Goal: Task Accomplishment & Management: Manage account settings

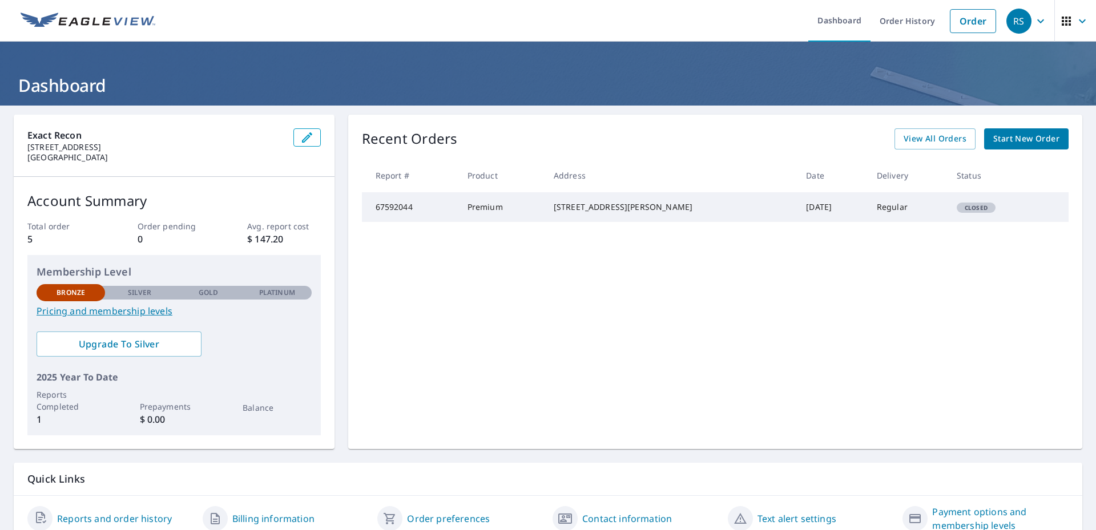
click at [1035, 25] on icon "button" at bounding box center [1041, 21] width 14 height 14
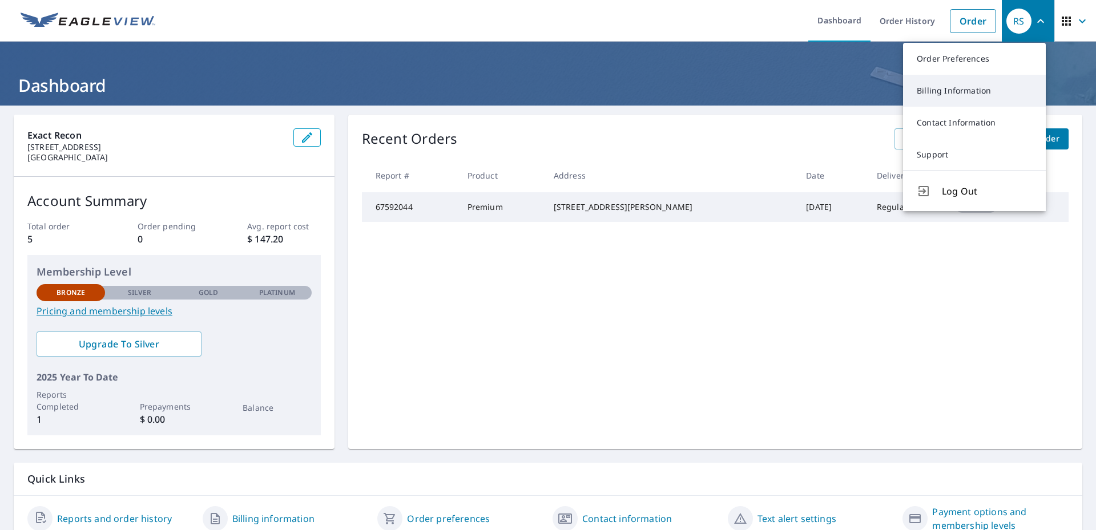
click at [991, 86] on link "Billing Information" at bounding box center [974, 91] width 143 height 32
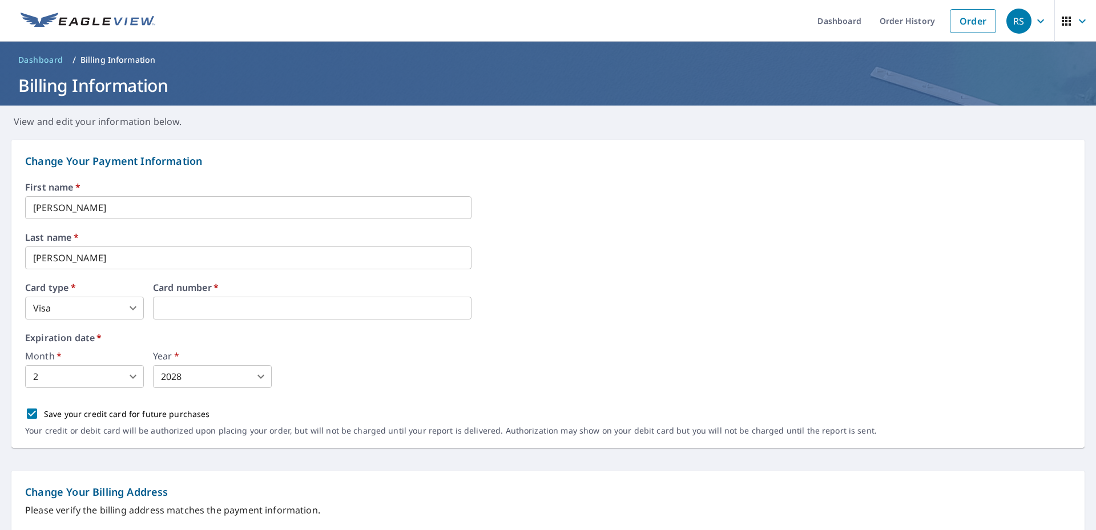
drag, startPoint x: 291, startPoint y: 316, endPoint x: 146, endPoint y: 308, distance: 145.8
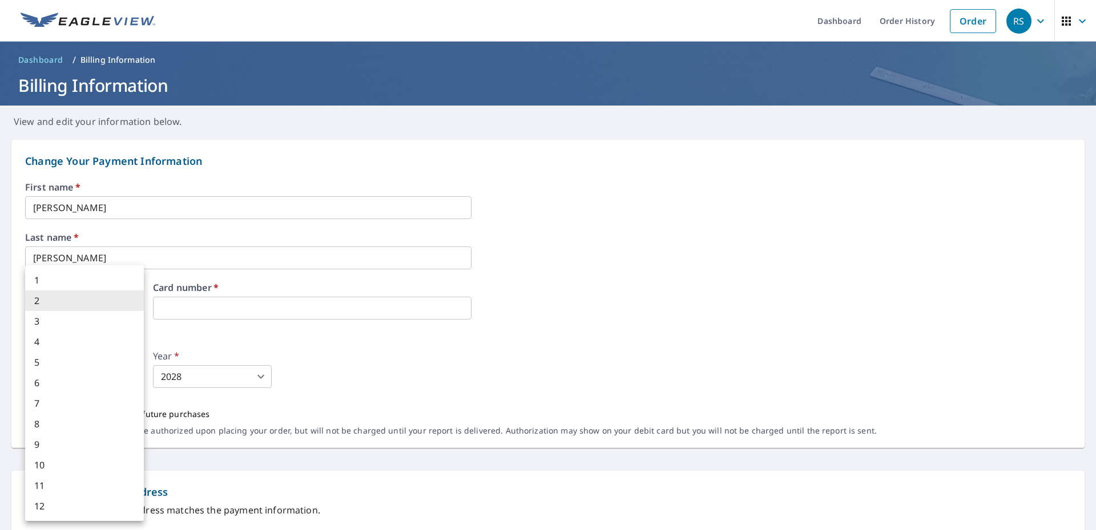
click at [103, 370] on body "RS RS Dashboard Order History Order RS Dashboard / Billing Information Billing …" at bounding box center [548, 265] width 1096 height 530
click at [83, 480] on li "11" at bounding box center [84, 486] width 119 height 21
type input "11"
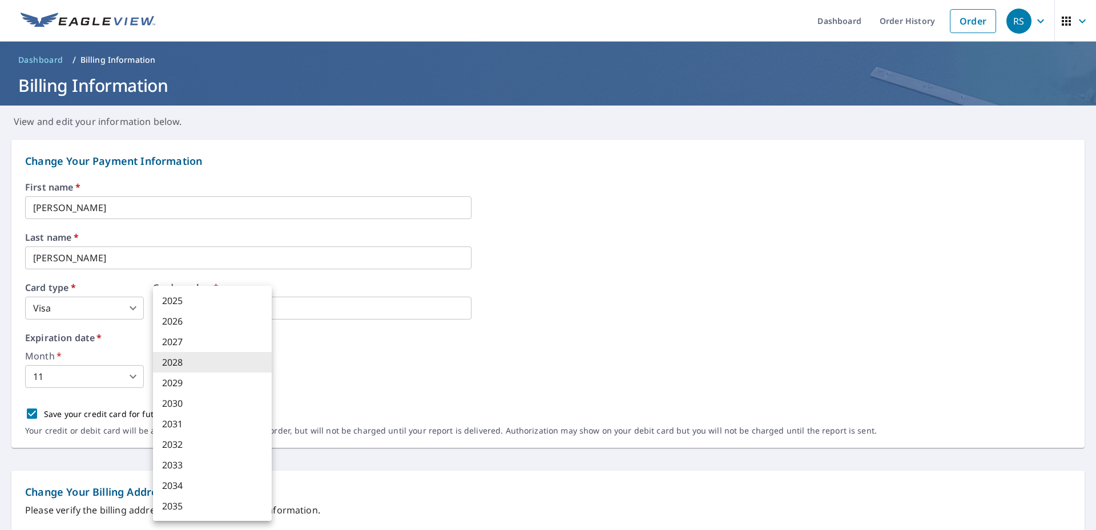
click at [189, 380] on body "RS RS Dashboard Order History Order RS Dashboard / Billing Information Billing …" at bounding box center [548, 265] width 1096 height 530
click at [407, 363] on div at bounding box center [548, 265] width 1096 height 530
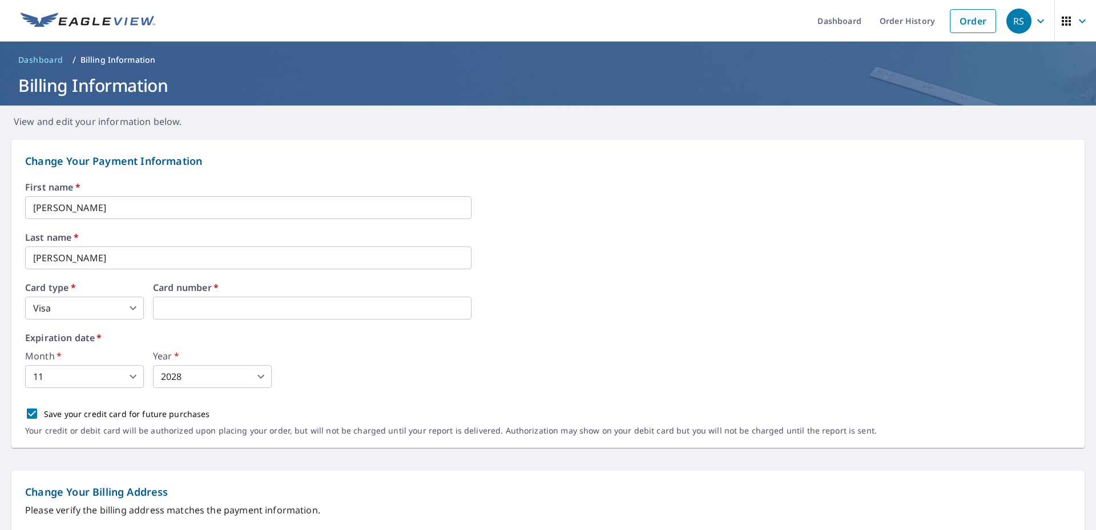
click at [621, 268] on div "Last name   * Grimes ​" at bounding box center [548, 251] width 1046 height 37
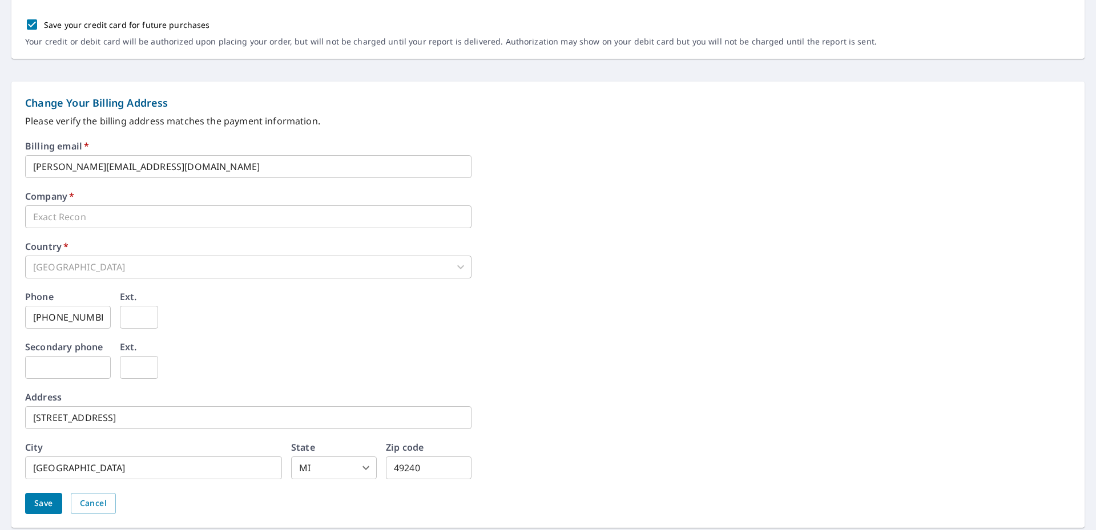
scroll to position [428, 0]
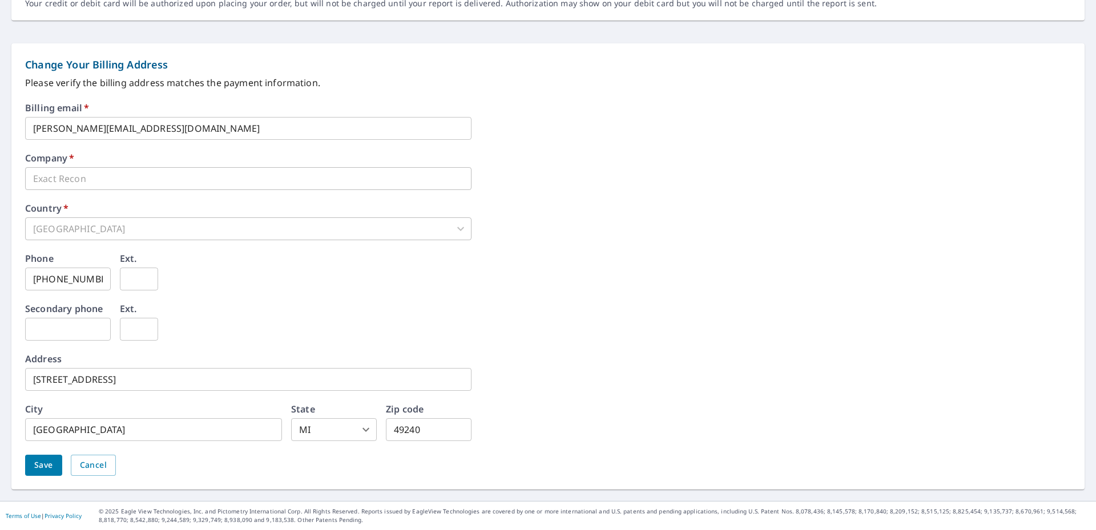
click at [34, 462] on button "Save" at bounding box center [43, 465] width 37 height 21
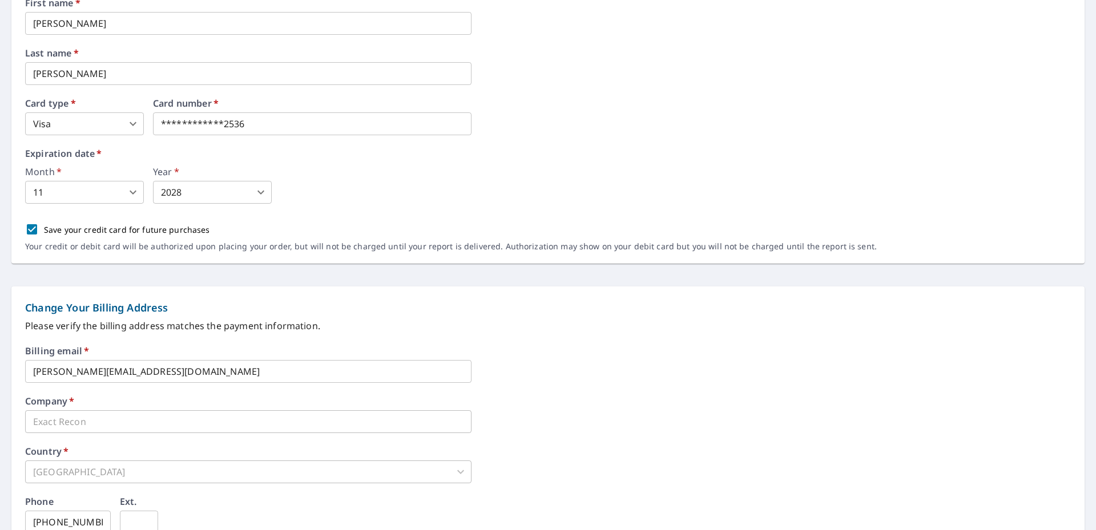
scroll to position [0, 0]
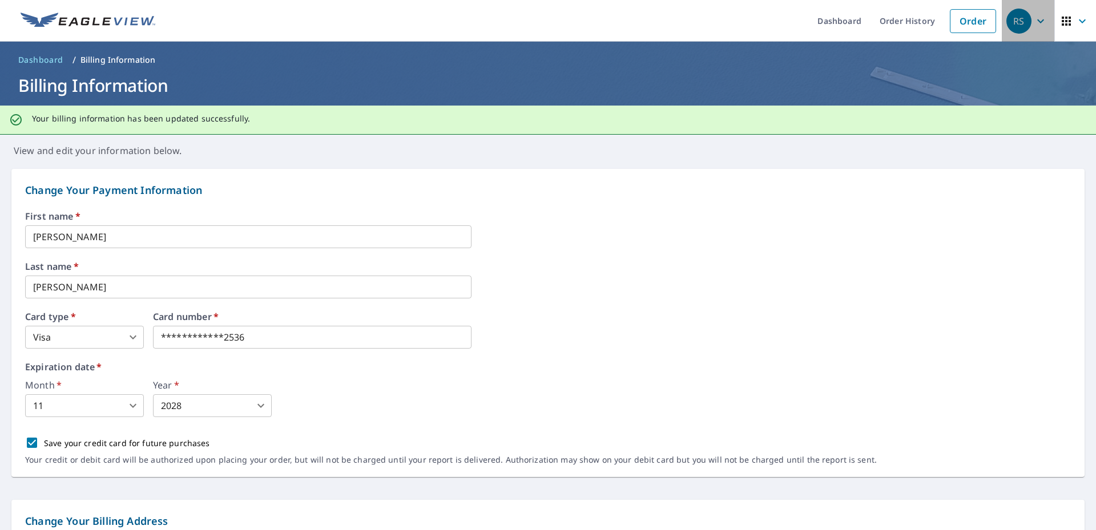
click at [1032, 31] on span "RS" at bounding box center [1028, 20] width 43 height 27
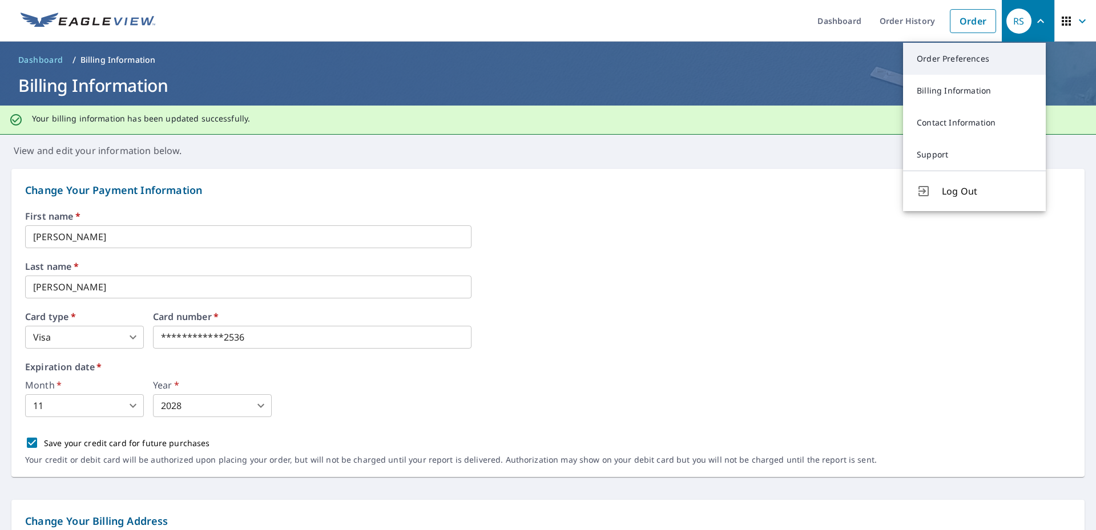
click at [965, 61] on link "Order Preferences" at bounding box center [974, 59] width 143 height 32
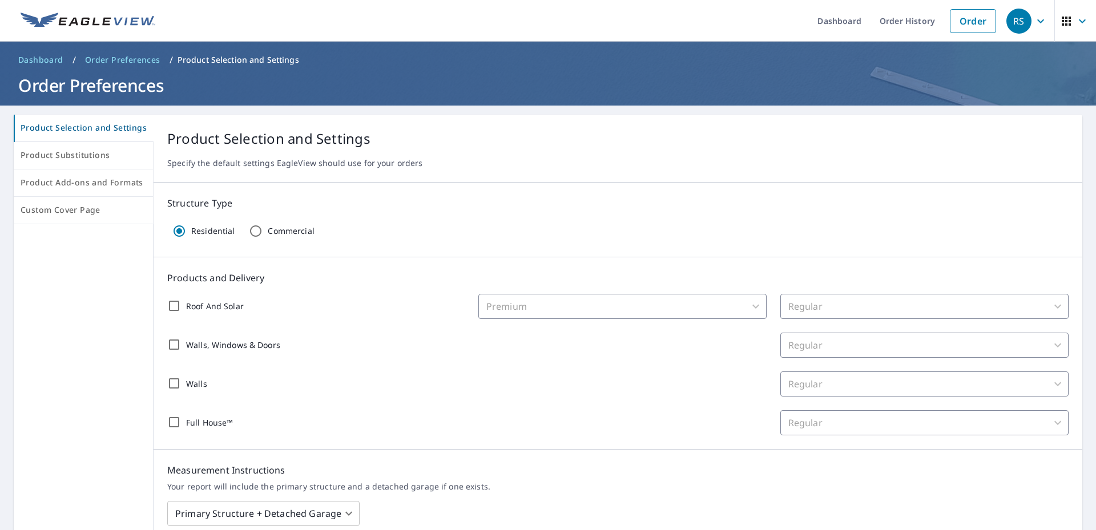
click at [169, 307] on input "Roof And Solar" at bounding box center [174, 306] width 24 height 24
click at [645, 304] on body "RS RS Dashboard Order History Order RS Dashboard / Order Preferences / Product …" at bounding box center [548, 265] width 1096 height 530
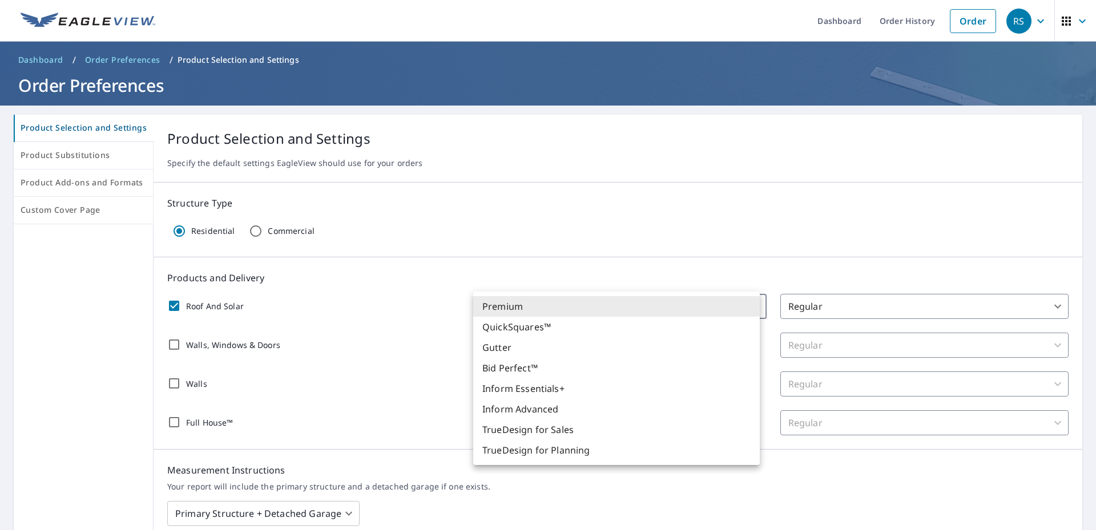
click at [643, 279] on div at bounding box center [548, 265] width 1096 height 530
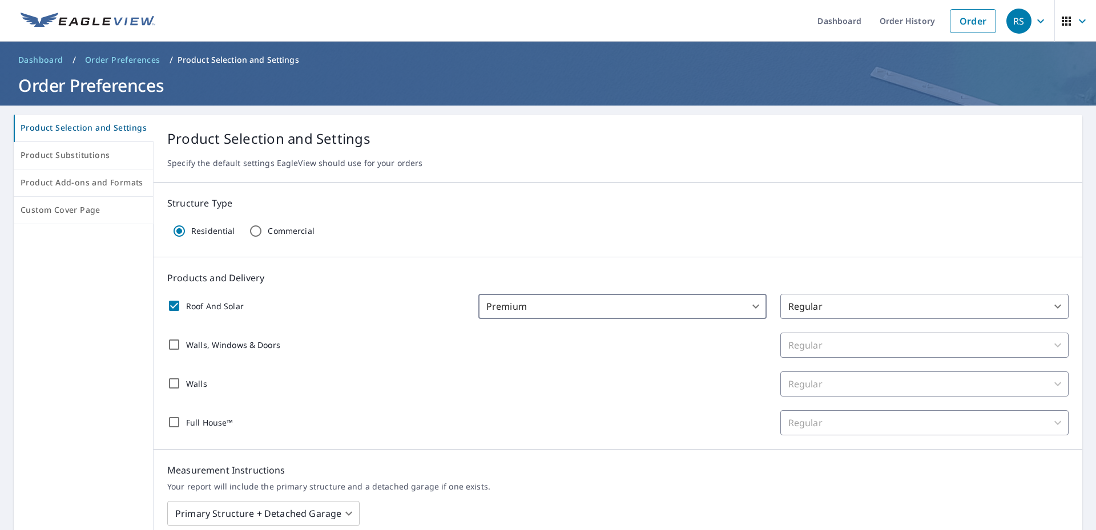
click at [811, 310] on body "RS RS Dashboard Order History Order RS Dashboard / Order Preferences / Product …" at bounding box center [548, 265] width 1096 height 530
click at [789, 276] on div at bounding box center [548, 265] width 1096 height 530
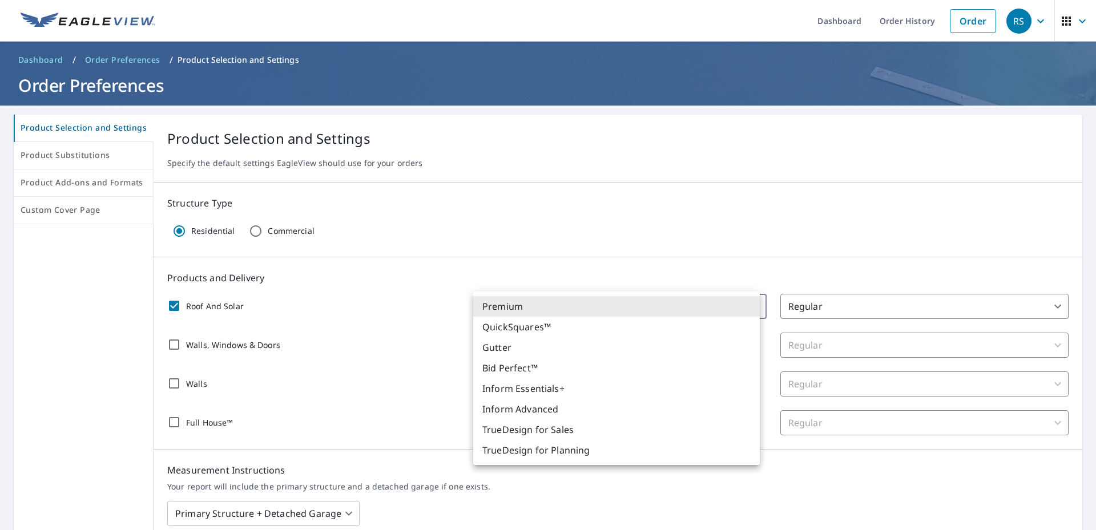
click at [563, 296] on body "RS RS Dashboard Order History Order RS Dashboard / Order Preferences / Product …" at bounding box center [548, 265] width 1096 height 530
click at [411, 296] on div at bounding box center [548, 265] width 1096 height 530
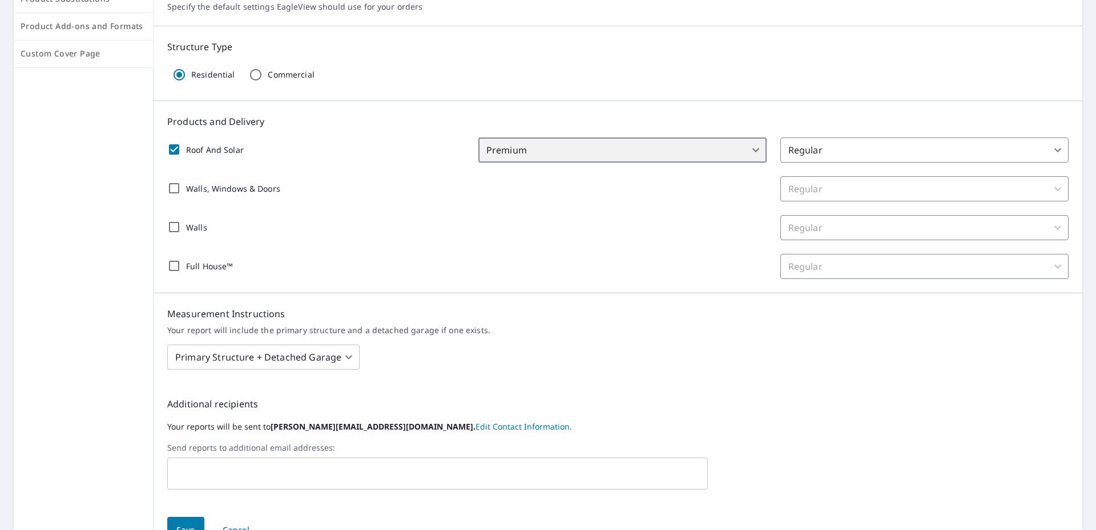
scroll to position [190, 0]
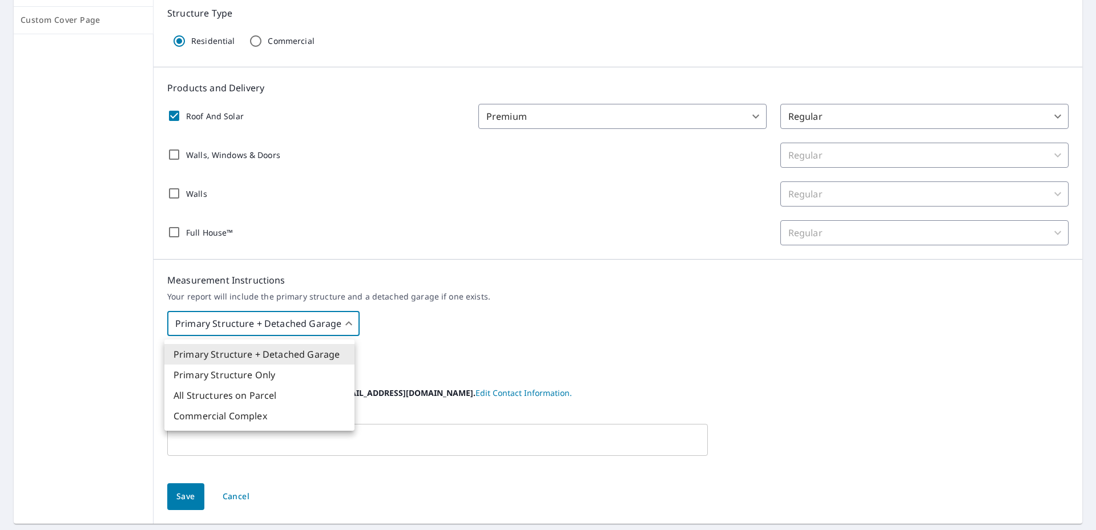
click at [345, 324] on body "RS RS Dashboard Order History Order RS Dashboard / Order Preferences / Product …" at bounding box center [548, 265] width 1096 height 530
click at [535, 316] on div at bounding box center [548, 265] width 1096 height 530
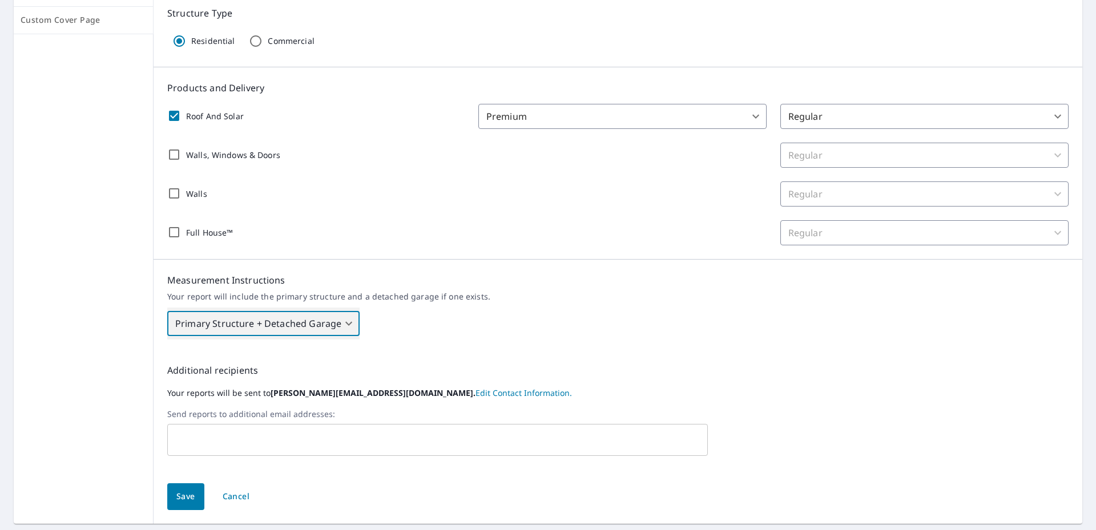
scroll to position [222, 0]
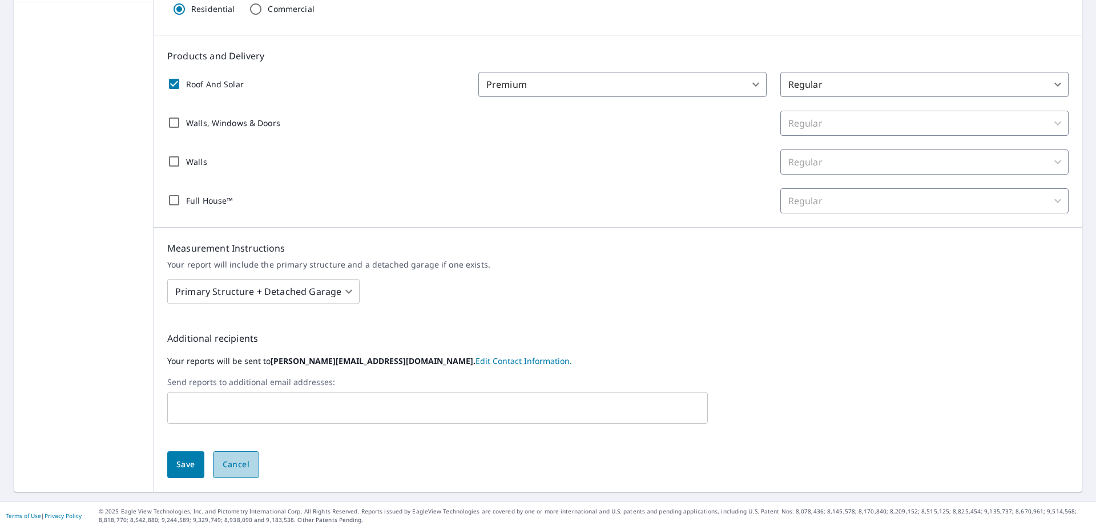
click at [242, 464] on span "Cancel" at bounding box center [236, 465] width 27 height 14
checkbox input "false"
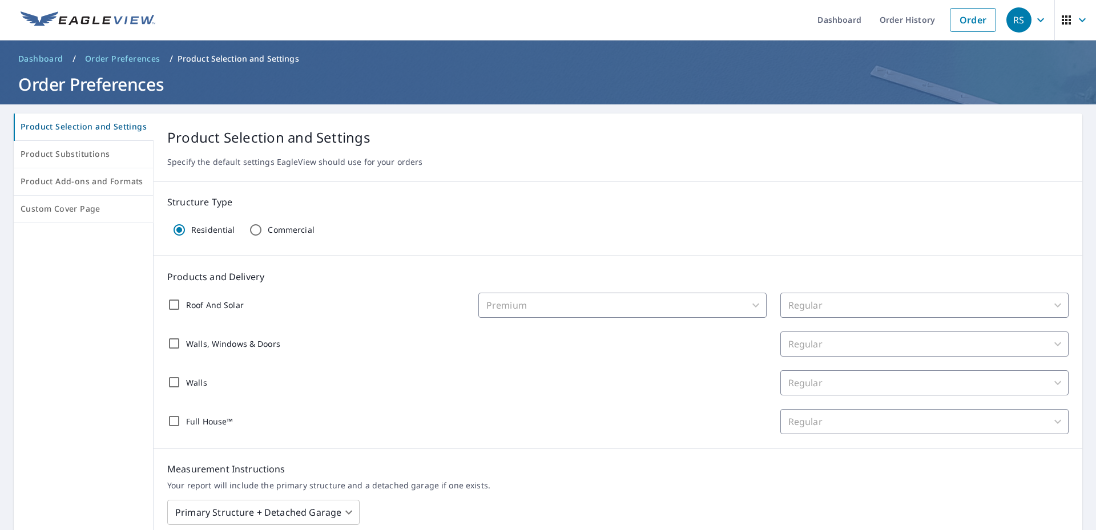
scroll to position [0, 0]
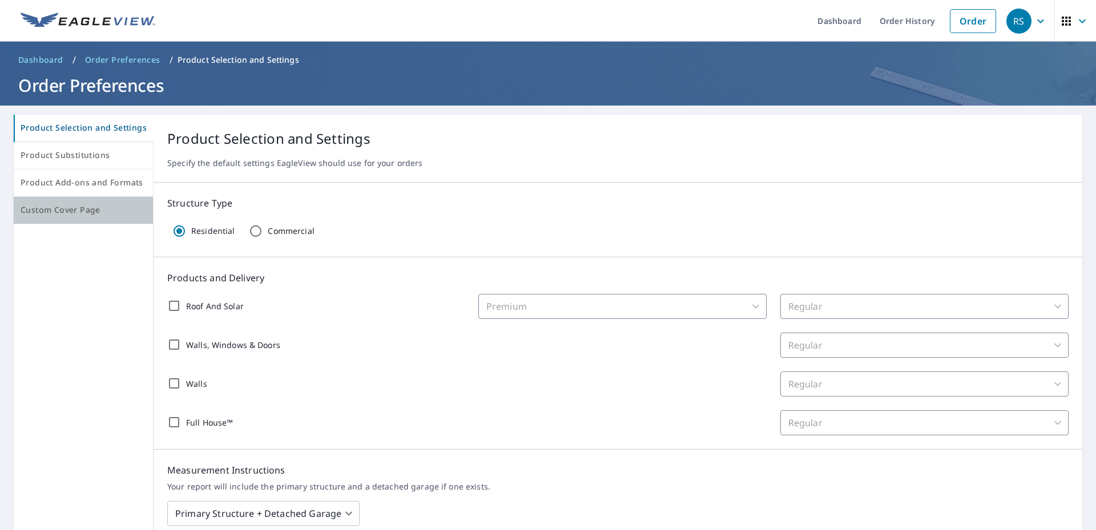
click at [95, 215] on span "Custom Cover Page" at bounding box center [84, 210] width 126 height 14
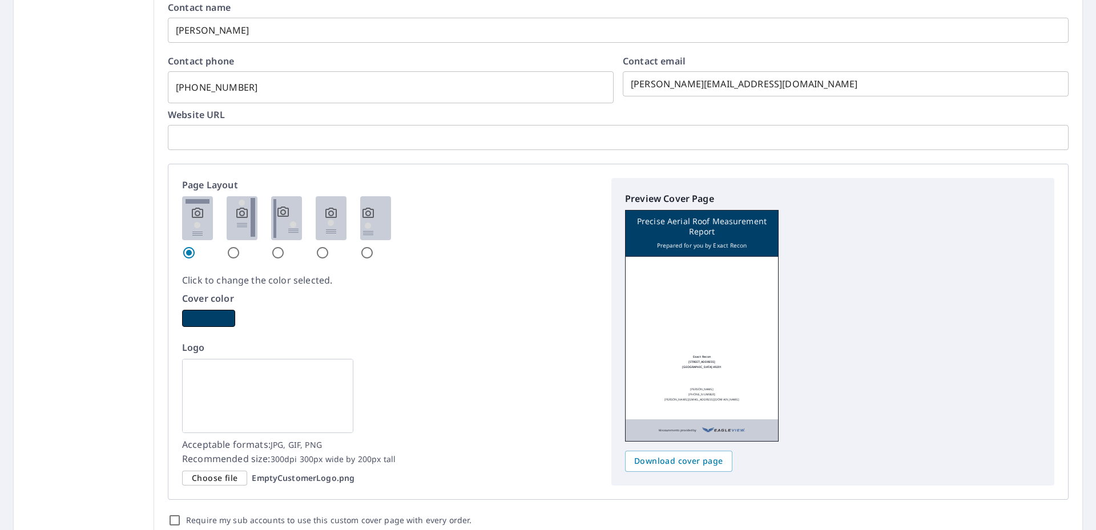
scroll to position [571, 0]
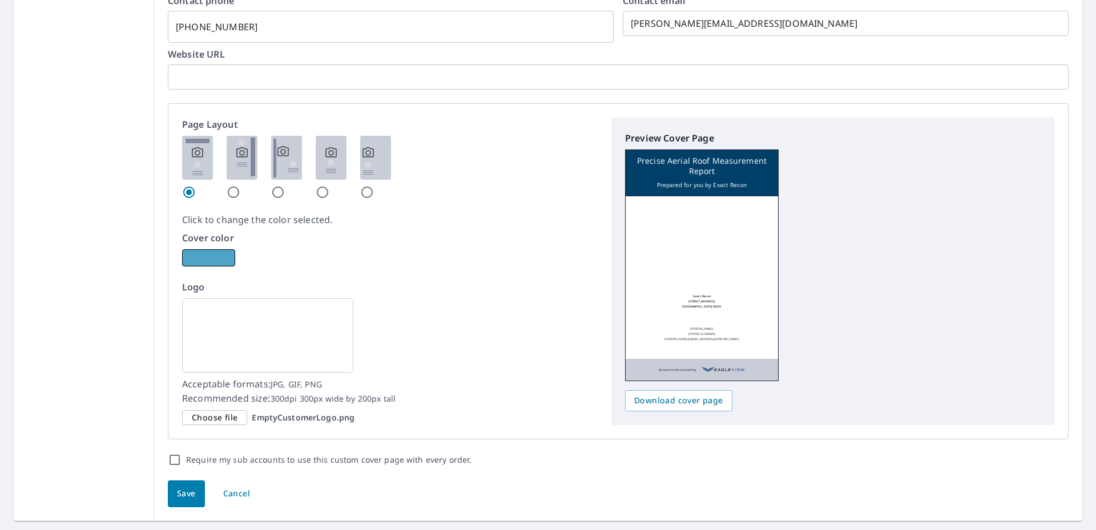
click at [223, 256] on button "button" at bounding box center [208, 258] width 53 height 17
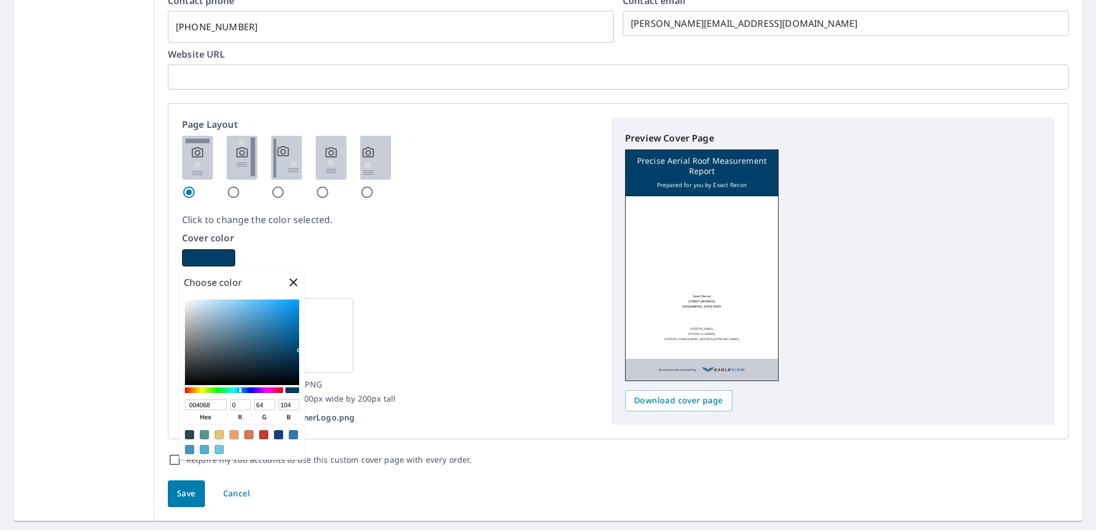
type input "680024"
type input "104"
type input "0"
type input "36"
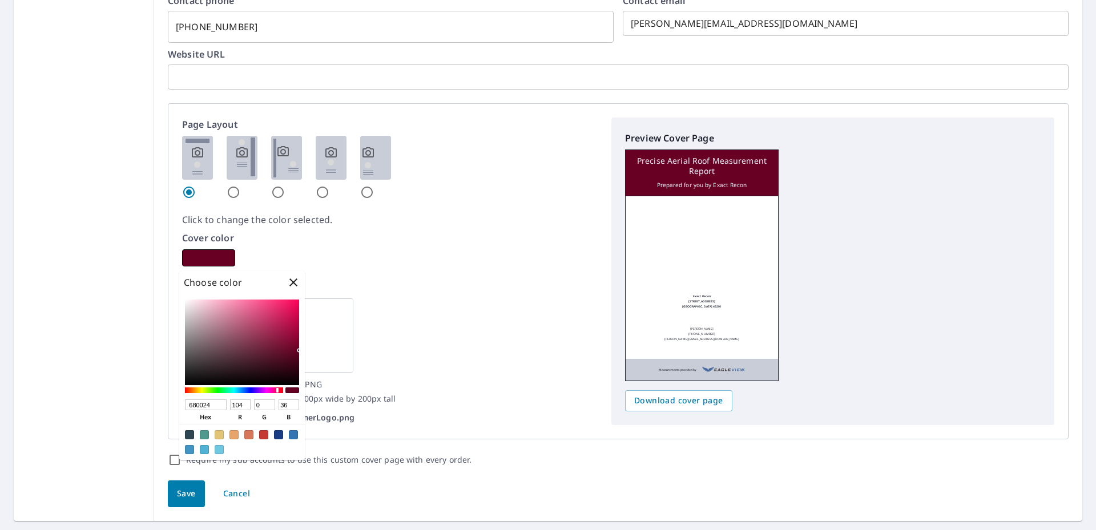
click at [277, 392] on div at bounding box center [234, 391] width 98 height 6
type input "680033"
type input "51"
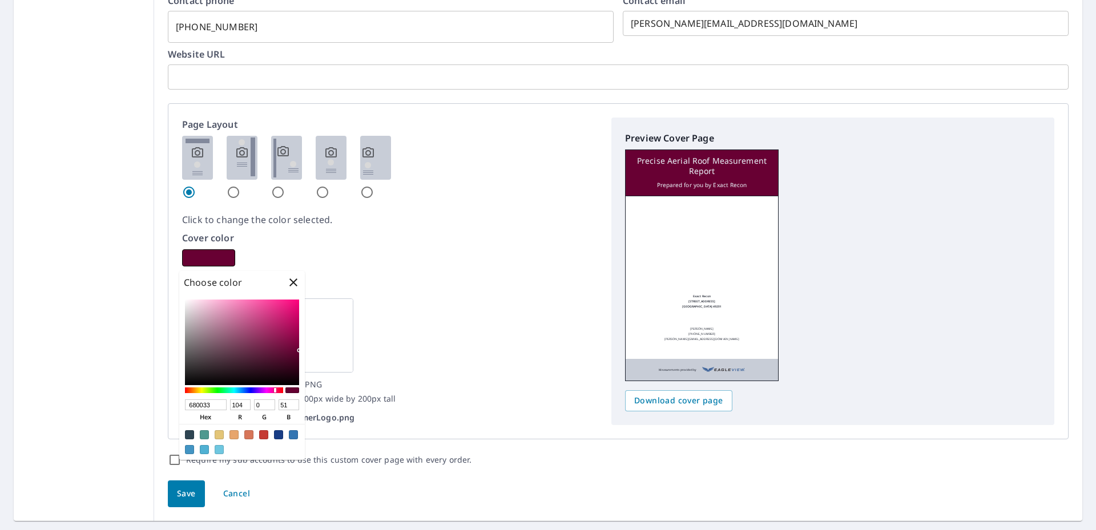
type input "680002"
type input "2"
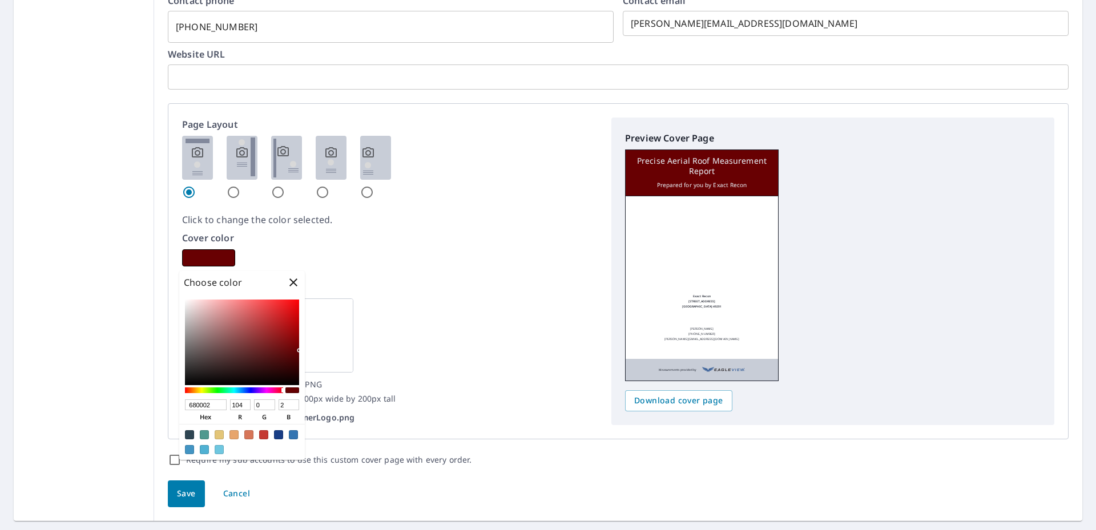
drag, startPoint x: 275, startPoint y: 390, endPoint x: 285, endPoint y: 391, distance: 9.7
click at [285, 391] on div at bounding box center [242, 390] width 114 height 10
click at [475, 327] on div "Logo Acceptable formats: JPG, GIF, PNG Recommended size: 300dpi 300px wide by 2…" at bounding box center [390, 352] width 416 height 145
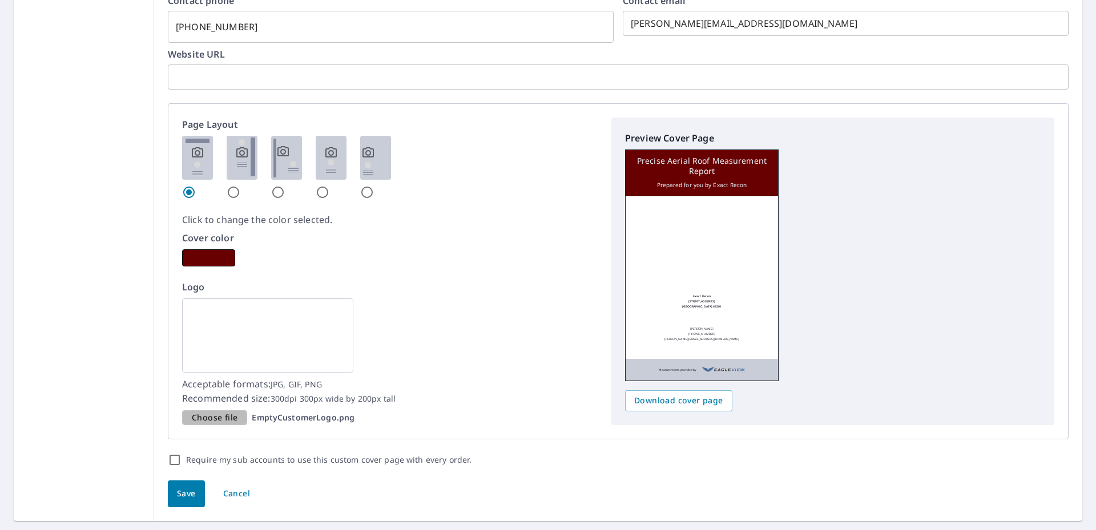
click at [215, 423] on span "Choose file" at bounding box center [215, 418] width 46 height 14
click at [0, 0] on input "Choose file EmptyCustomerLogo.png" at bounding box center [0, 0] width 0 height 0
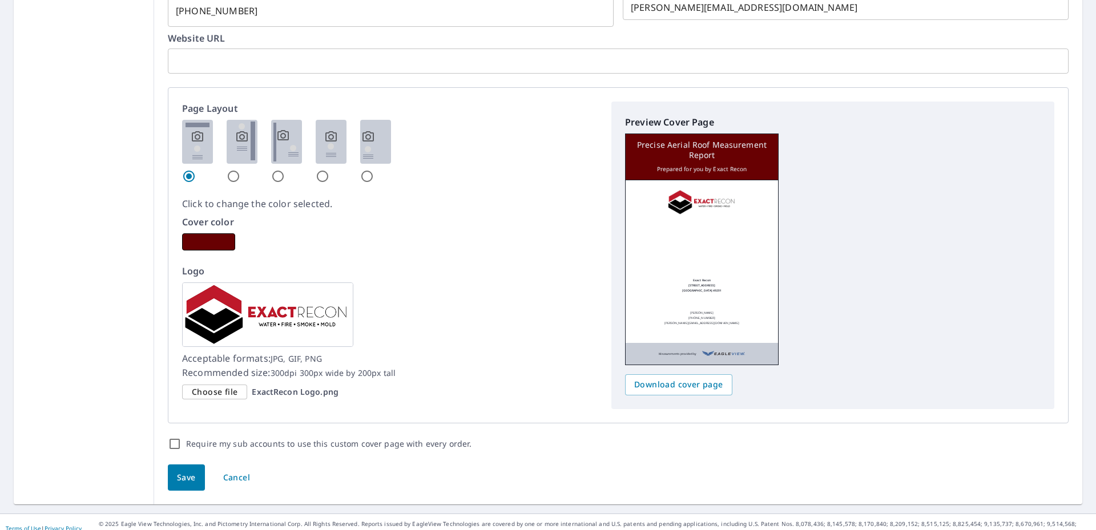
scroll to position [600, 0]
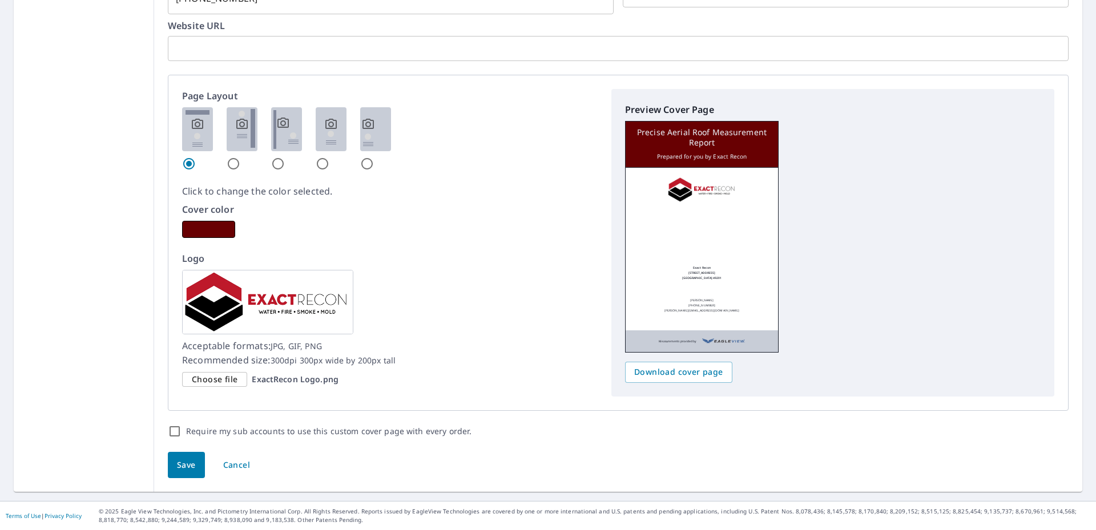
click at [194, 462] on button "Save" at bounding box center [186, 465] width 37 height 27
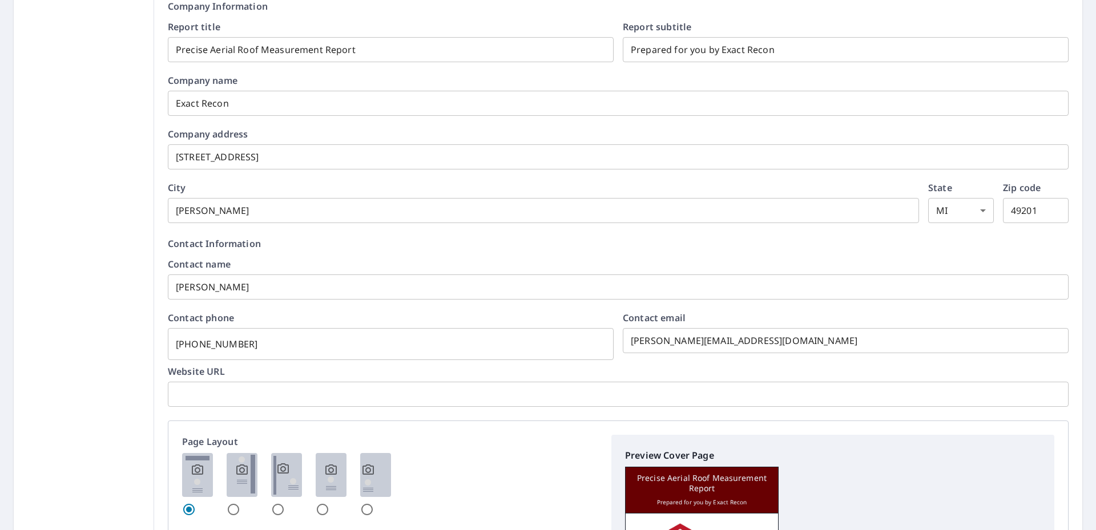
scroll to position [285, 0]
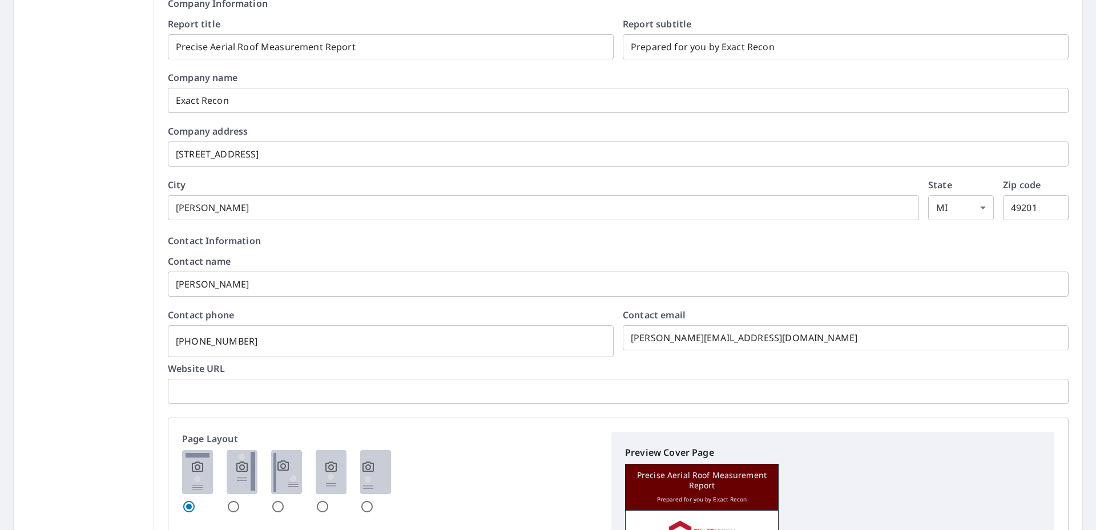
click at [377, 396] on input "text" at bounding box center [618, 392] width 901 height 32
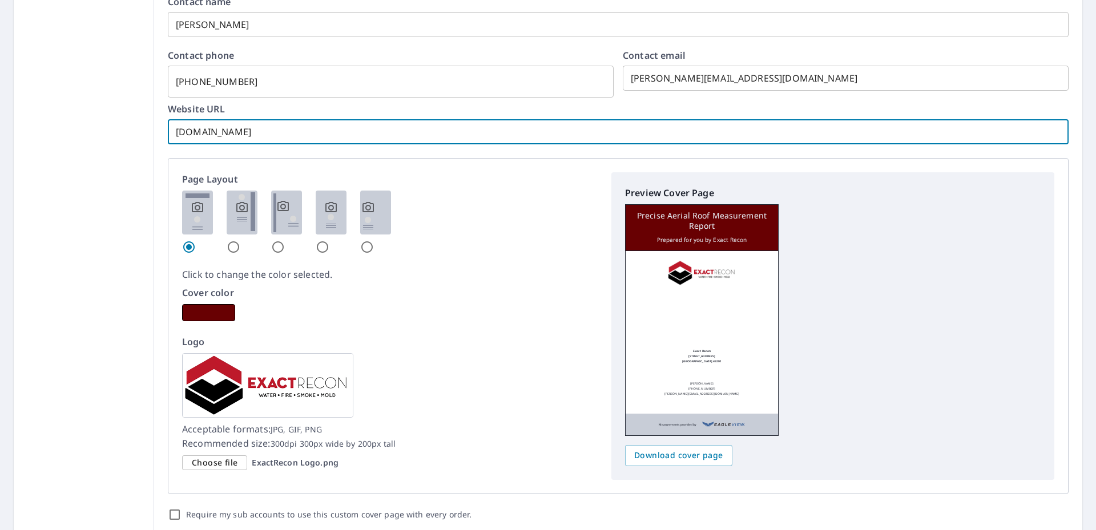
scroll to position [629, 0]
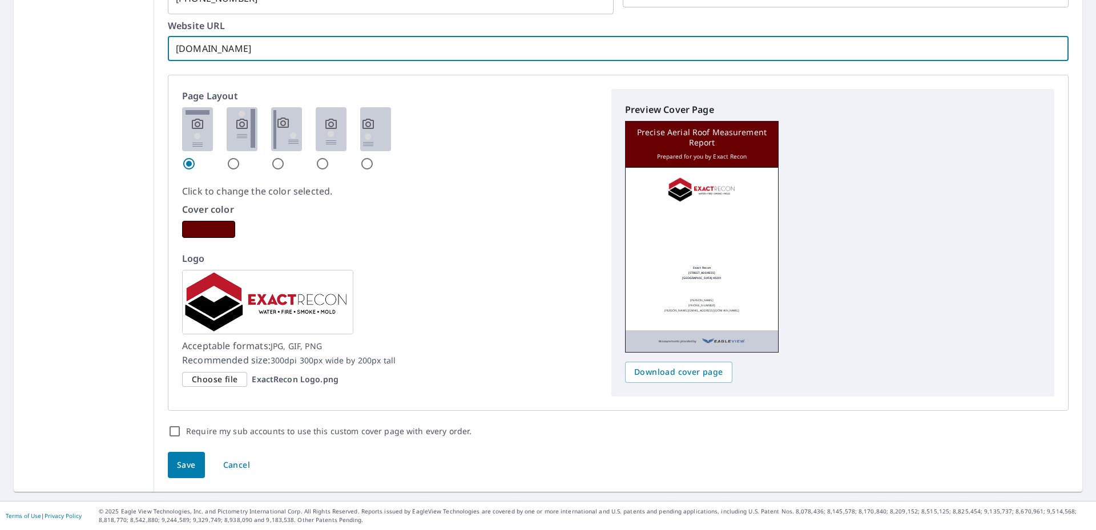
type input "www.exactrecon.com"
click at [186, 466] on span "Save" at bounding box center [186, 465] width 19 height 14
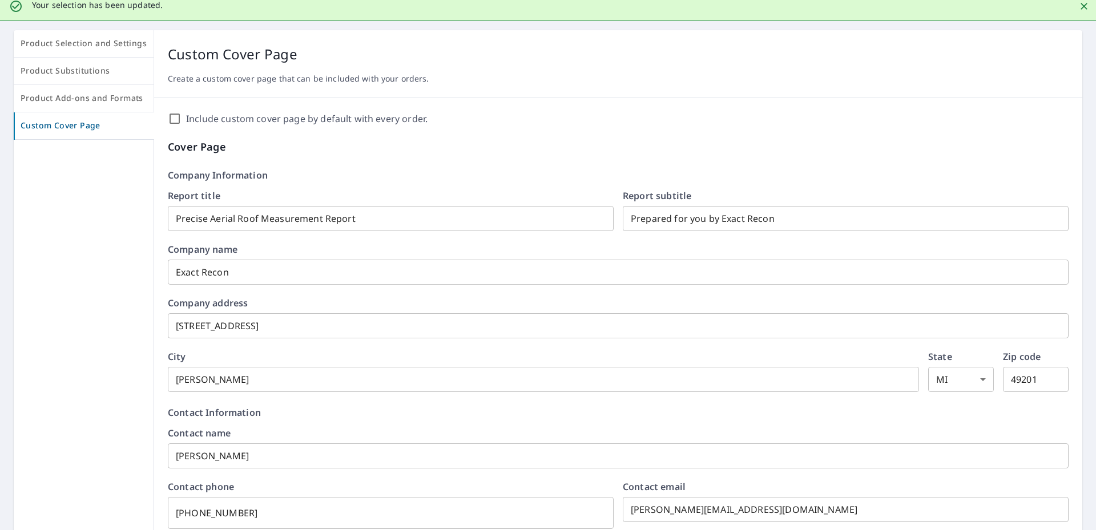
scroll to position [0, 0]
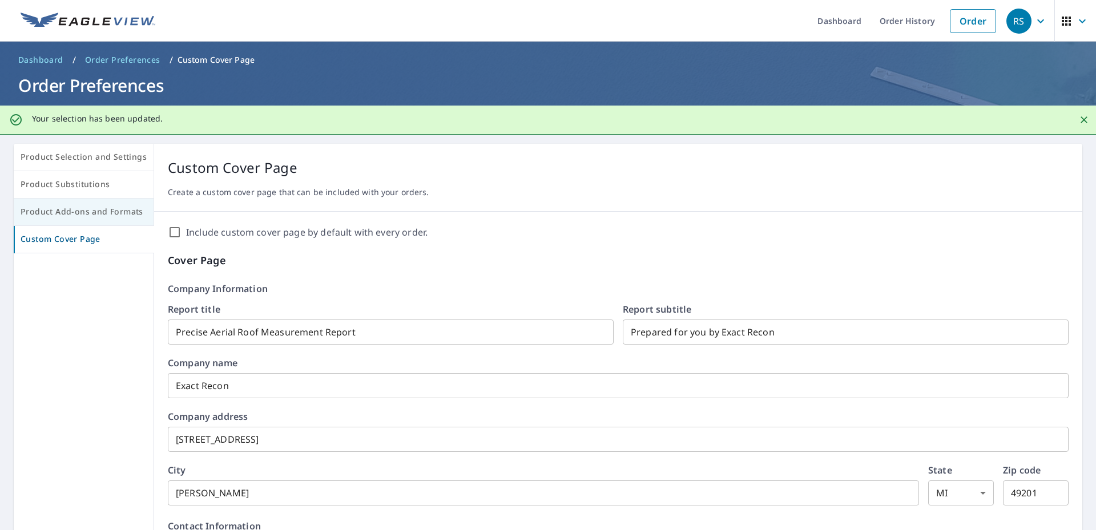
click at [114, 212] on span "Product Add-ons and Formats" at bounding box center [84, 212] width 126 height 14
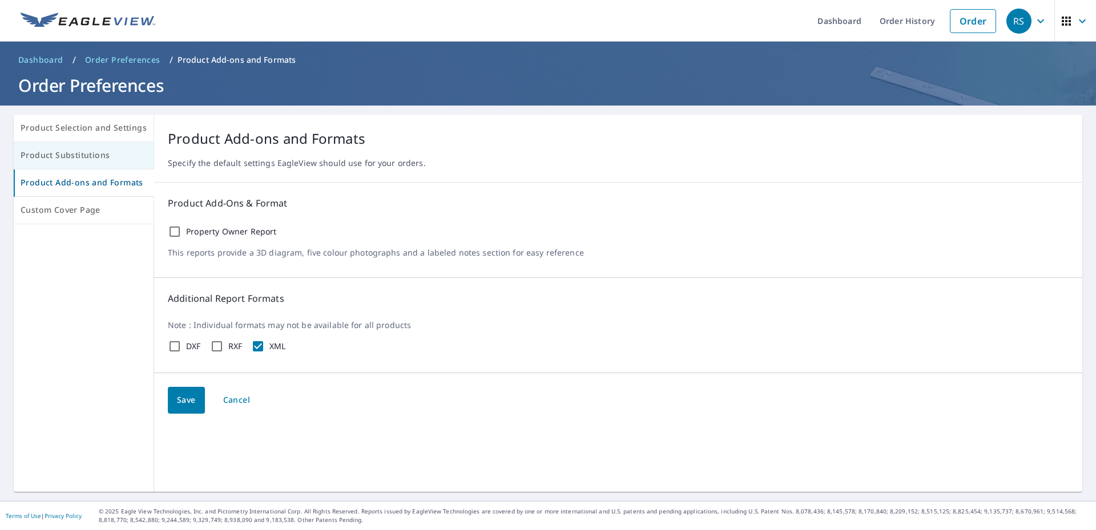
click at [103, 156] on span "Product Substitutions" at bounding box center [84, 155] width 126 height 14
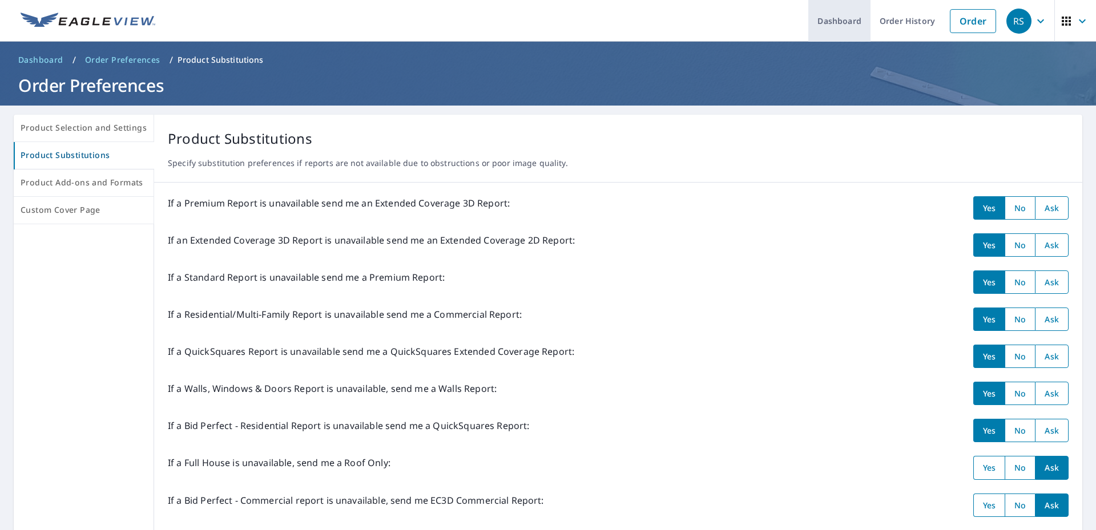
click at [835, 29] on link "Dashboard" at bounding box center [839, 21] width 62 height 42
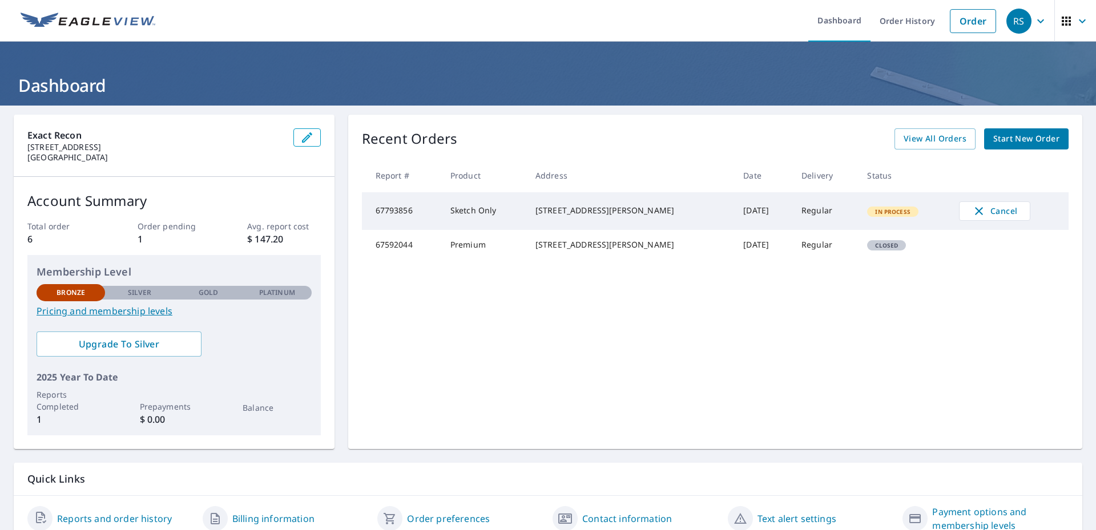
click at [526, 211] on td "Sketch Only" at bounding box center [483, 211] width 85 height 38
